Goal: Transaction & Acquisition: Subscribe to service/newsletter

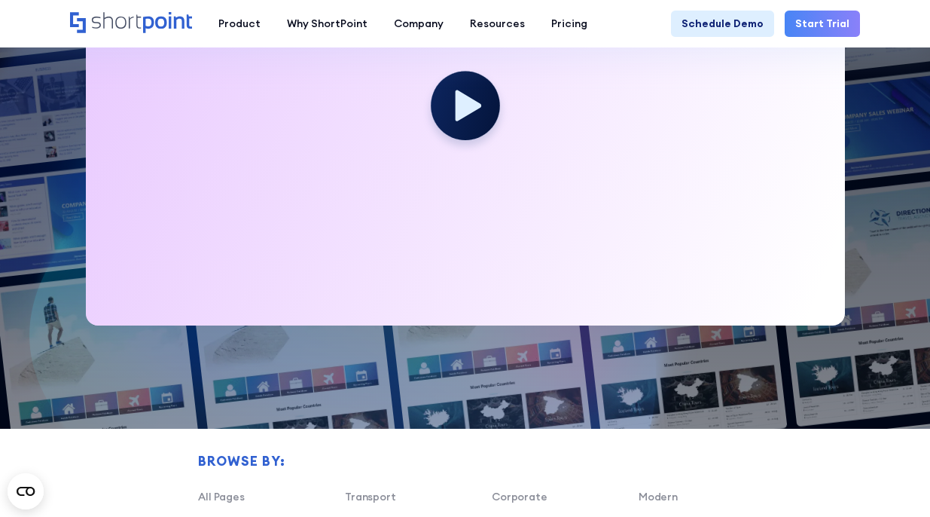
scroll to position [734, 0]
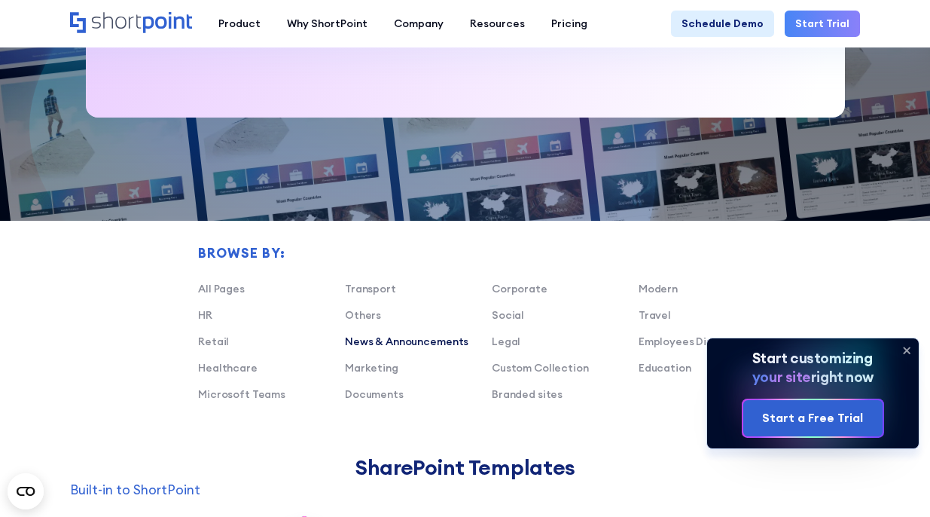
click at [377, 344] on link "News & Announcements" at bounding box center [407, 341] width 124 height 14
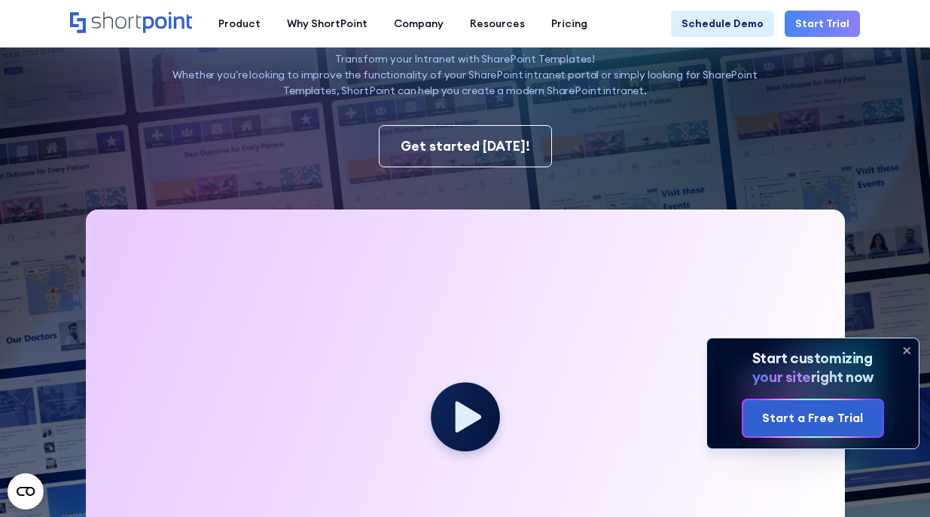
scroll to position [0, 0]
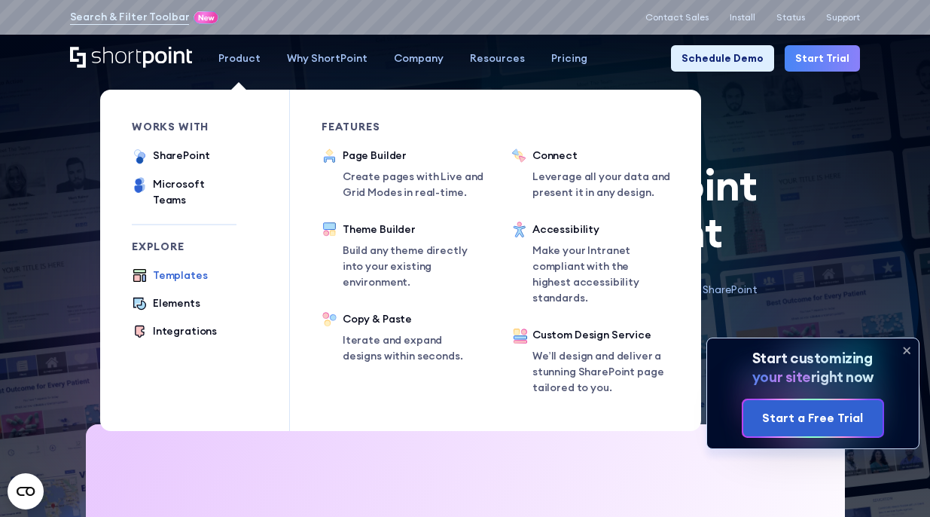
click at [179, 267] on div "Templates" at bounding box center [180, 275] width 55 height 16
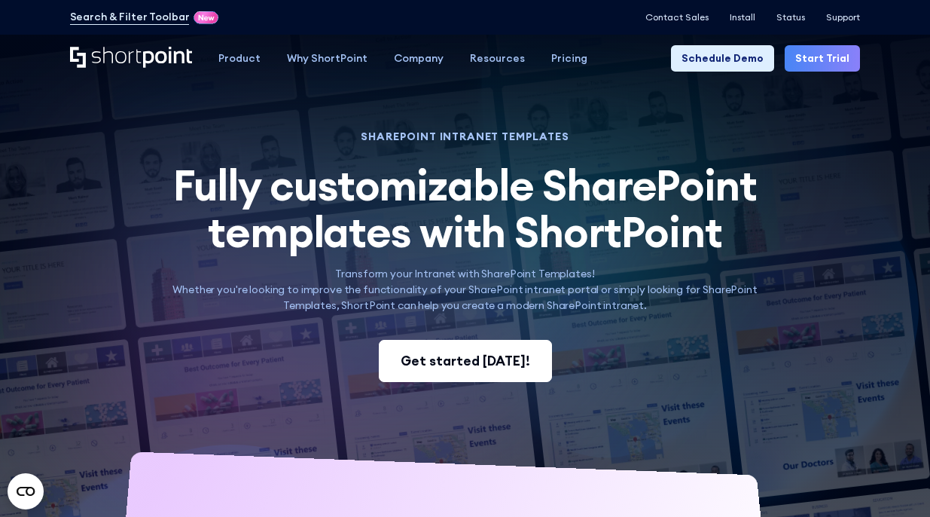
click at [456, 359] on div "Get started [DATE]!" at bounding box center [466, 361] width 130 height 20
